Goal: Information Seeking & Learning: Learn about a topic

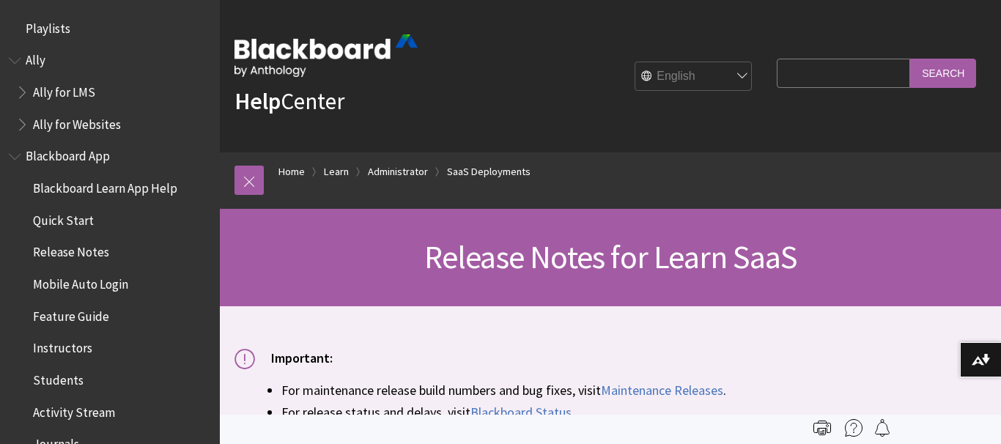
scroll to position [1604, 0]
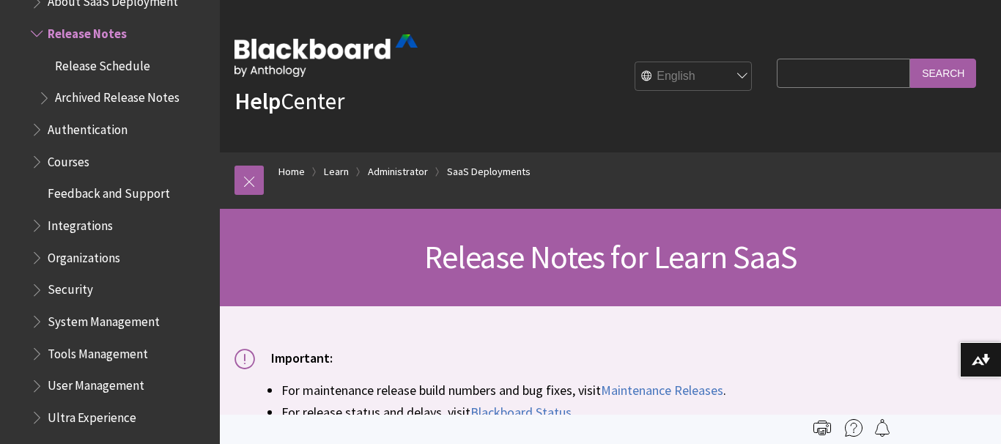
click at [116, 93] on span "Archived Release Notes" at bounding box center [117, 96] width 125 height 20
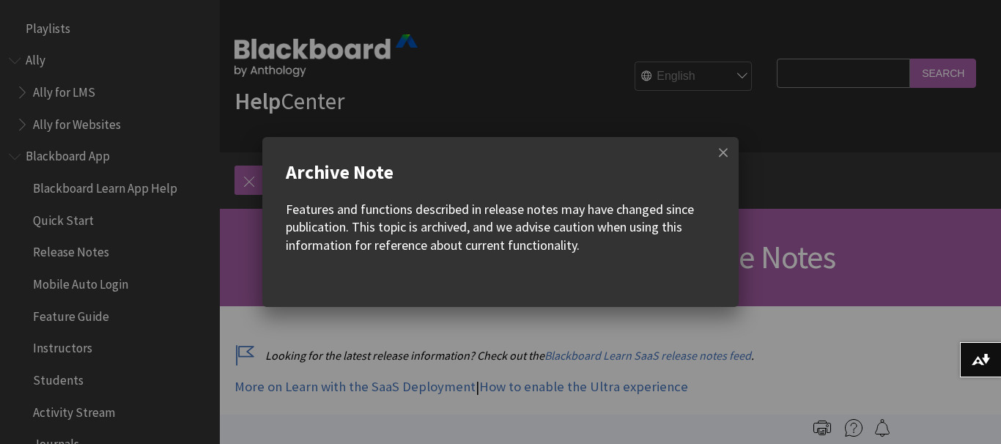
click at [830, 317] on w-div "Archive Note Features and functions described in release notes may have changed…" at bounding box center [500, 222] width 1001 height 444
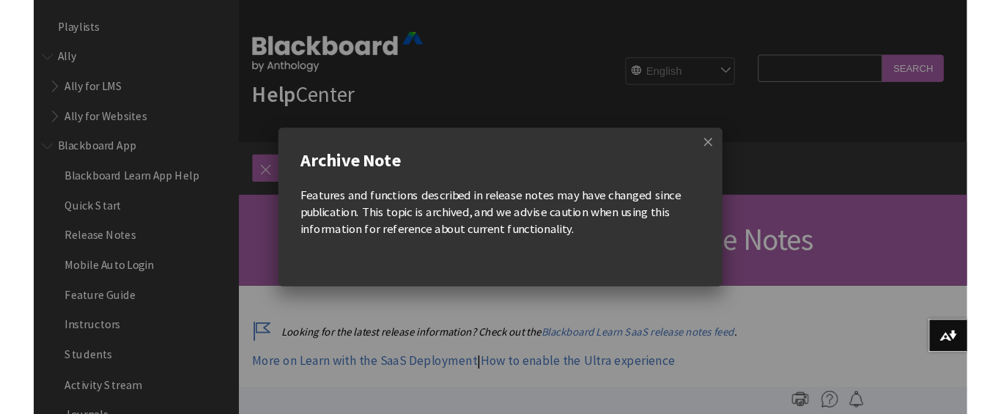
scroll to position [1668, 0]
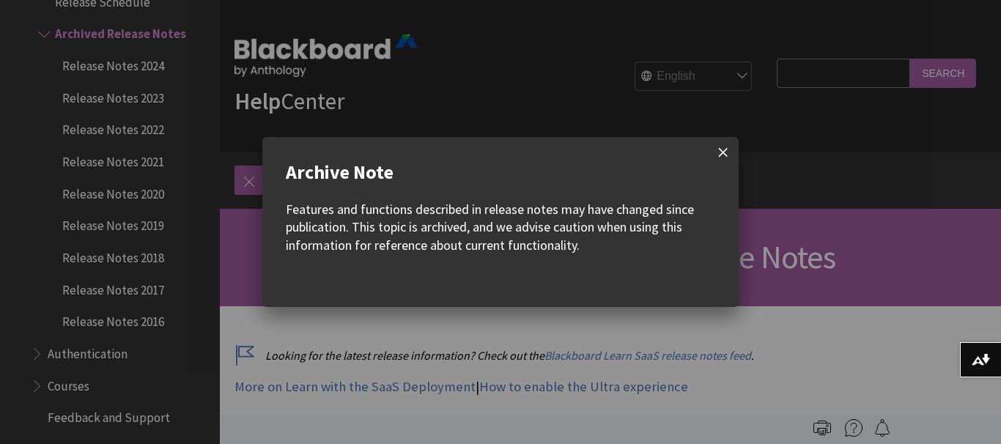
click at [722, 158] on span at bounding box center [723, 152] width 31 height 31
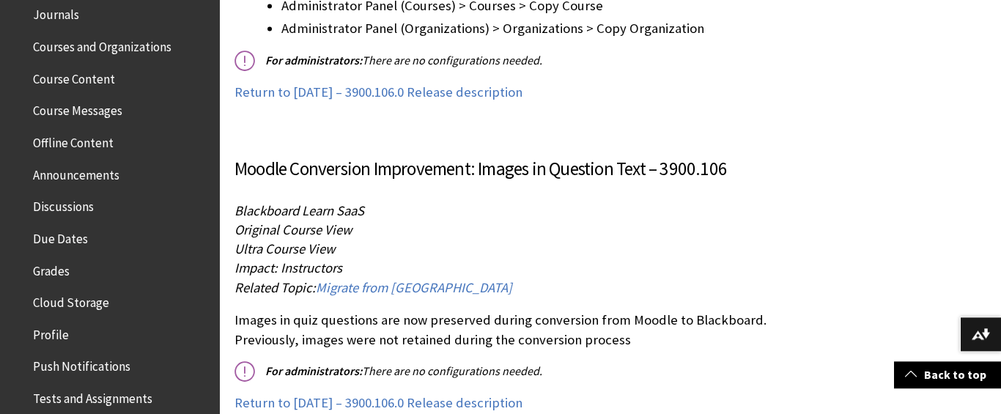
scroll to position [206526, 0]
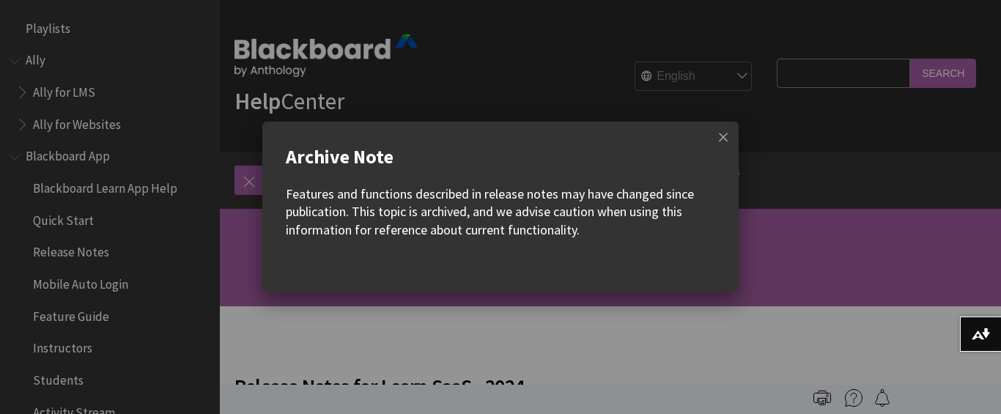
scroll to position [1700, 0]
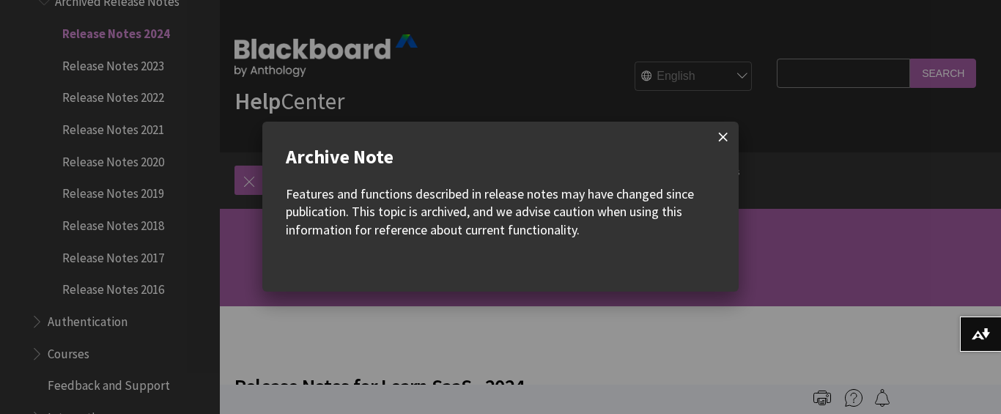
click at [716, 141] on span at bounding box center [723, 137] width 31 height 31
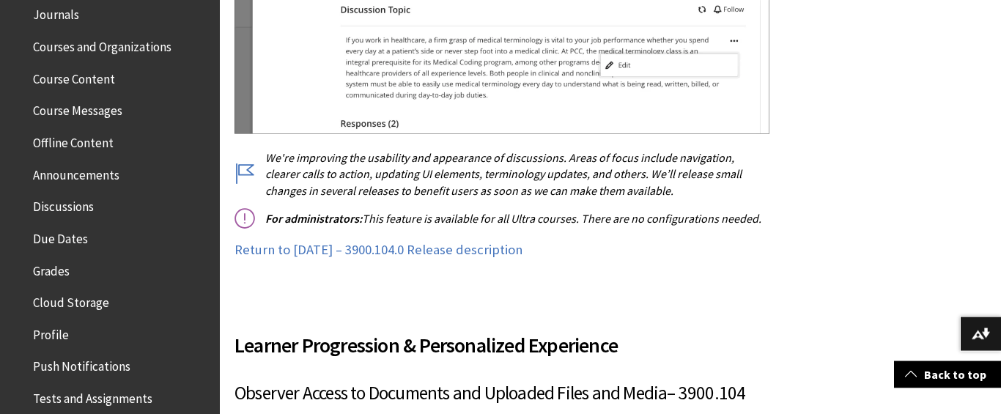
scroll to position [18886, 0]
